Goal: Information Seeking & Learning: Check status

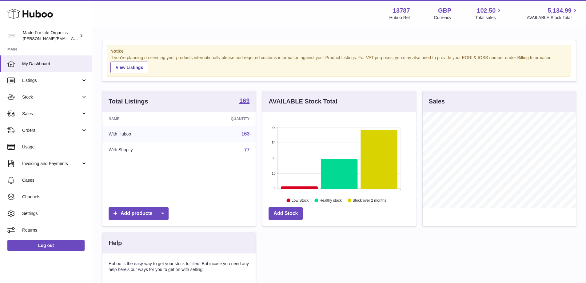
scroll to position [96, 153]
click at [25, 110] on link "Sales" at bounding box center [46, 113] width 92 height 17
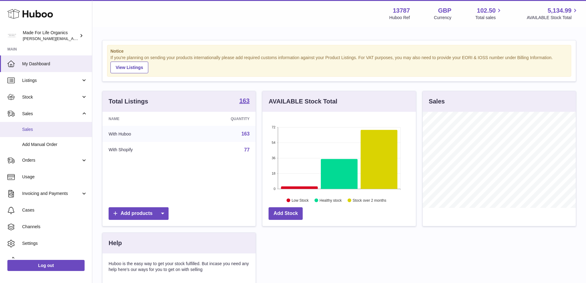
click at [27, 128] on span "Sales" at bounding box center [54, 129] width 65 height 6
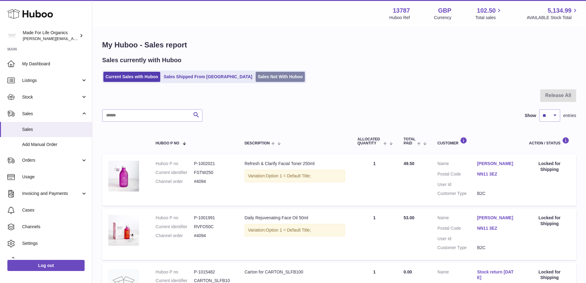
click at [256, 74] on link "Sales Not With Huboo" at bounding box center [280, 77] width 49 height 10
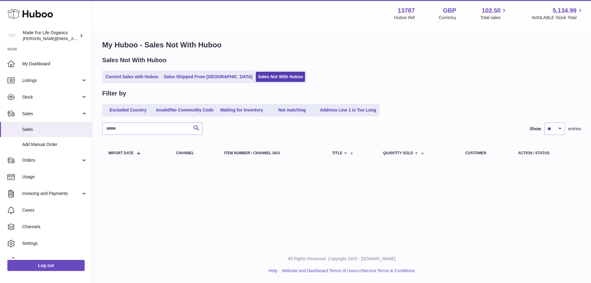
click at [138, 77] on link "Current Sales with Huboo" at bounding box center [131, 77] width 57 height 10
